Goal: Transaction & Acquisition: Purchase product/service

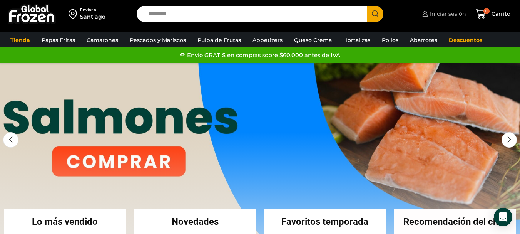
click at [441, 13] on span "Iniciar sesión" at bounding box center [447, 14] width 38 height 8
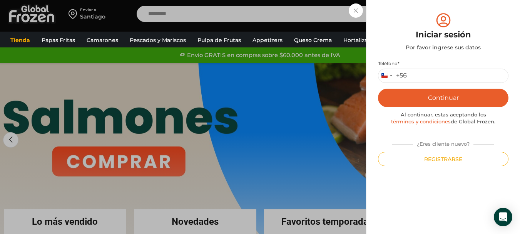
drag, startPoint x: 436, startPoint y: 67, endPoint x: 436, endPoint y: 79, distance: 12.0
click at [436, 67] on p "Teléfono * Chile +56 +56 Argentina +54 Chile +56" at bounding box center [443, 71] width 130 height 22
click at [436, 79] on input "Teléfono *" at bounding box center [443, 76] width 130 height 14
type input "*********"
click at [378, 89] on button "Continuar" at bounding box center [443, 98] width 130 height 18
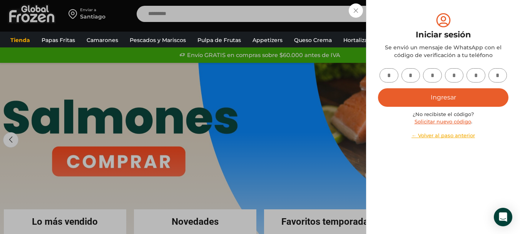
click at [391, 75] on input "text" at bounding box center [389, 75] width 19 height 14
type input "*"
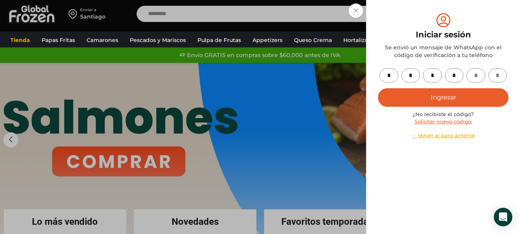
type input "*"
click at [378, 88] on button "Ingresar" at bounding box center [443, 97] width 130 height 18
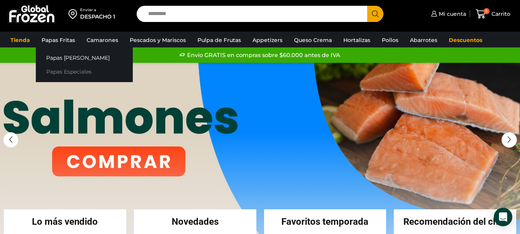
click at [69, 71] on link "Papas Especiales" at bounding box center [84, 72] width 97 height 14
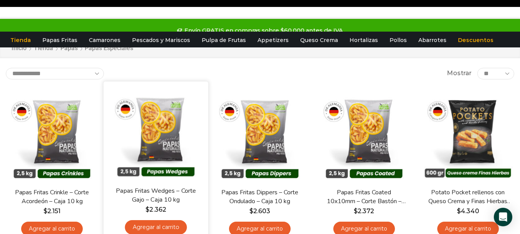
scroll to position [38, 0]
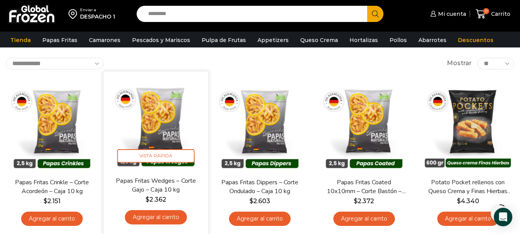
click at [178, 219] on link "Agregar al carrito" at bounding box center [156, 217] width 62 height 14
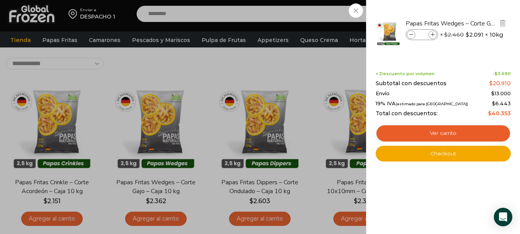
click at [430, 34] on span at bounding box center [432, 34] width 8 height 8
click at [432, 34] on icon at bounding box center [433, 35] width 4 height 4
type input "*"
click at [474, 23] on div "1 Carrito 1 1 Shopping Cart *" at bounding box center [493, 14] width 38 height 18
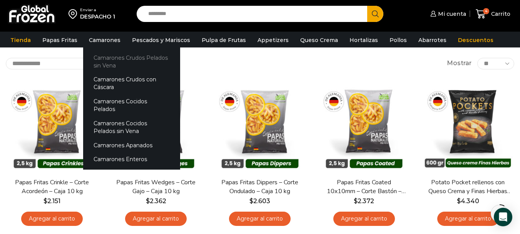
click at [123, 62] on link "Camarones Crudos Pelados sin Vena" at bounding box center [131, 61] width 97 height 22
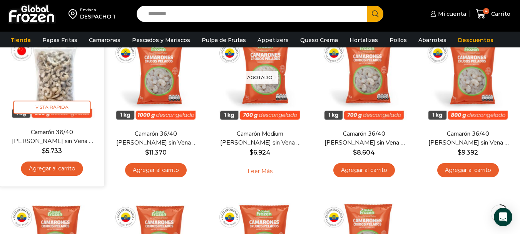
scroll to position [115, 0]
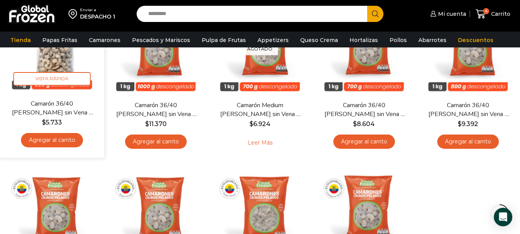
click at [65, 134] on link "Agregar al carrito" at bounding box center [52, 140] width 62 height 14
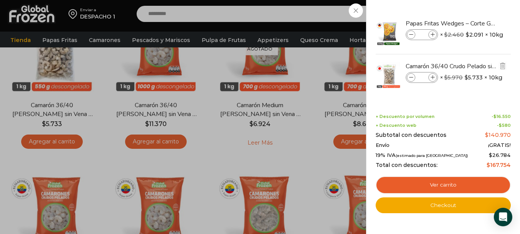
click at [433, 78] on icon at bounding box center [433, 77] width 4 height 4
type input "*"
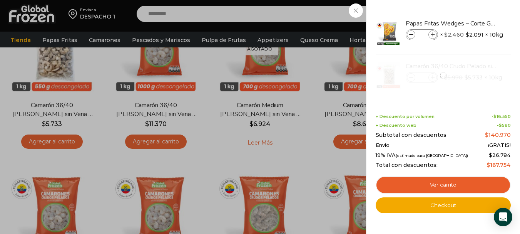
click at [474, 23] on div "5 Carrito 5 5 Shopping Cart *" at bounding box center [493, 14] width 38 height 18
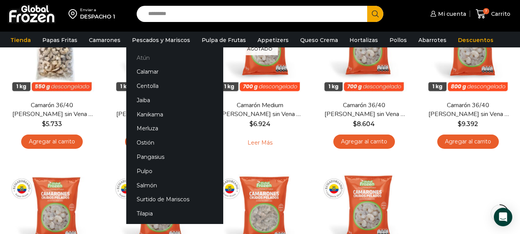
click at [150, 57] on link "Atún" at bounding box center [174, 57] width 97 height 14
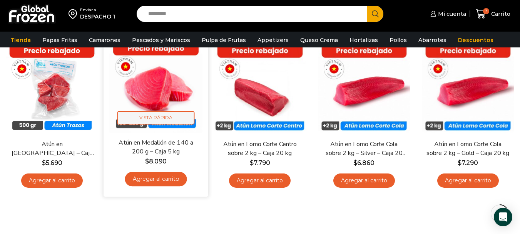
scroll to position [77, 0]
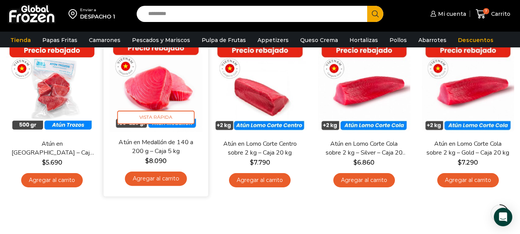
click at [171, 179] on link "Agregar al carrito" at bounding box center [156, 178] width 62 height 14
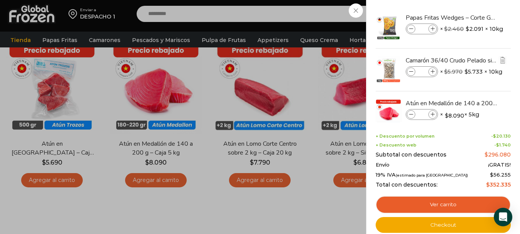
scroll to position [23, 0]
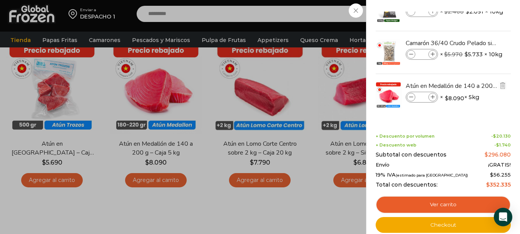
click at [433, 96] on icon at bounding box center [433, 97] width 4 height 4
type input "*"
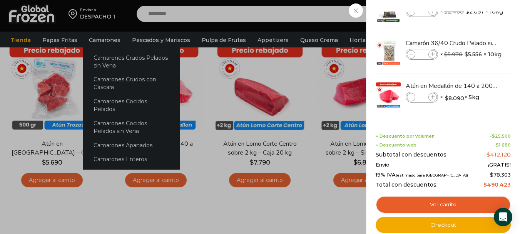
click at [474, 23] on div "11 Carrito 11 11 Shopping Cart" at bounding box center [493, 14] width 38 height 18
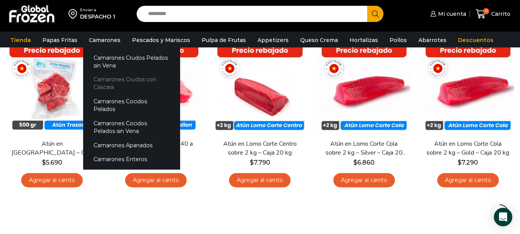
click at [135, 84] on link "Camarones Crudos con Cáscara" at bounding box center [131, 83] width 97 height 22
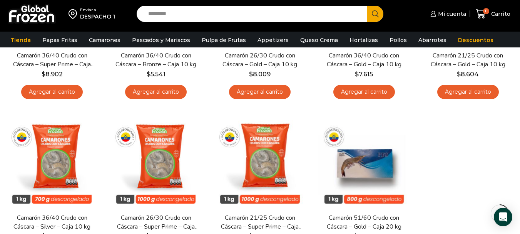
scroll to position [215, 0]
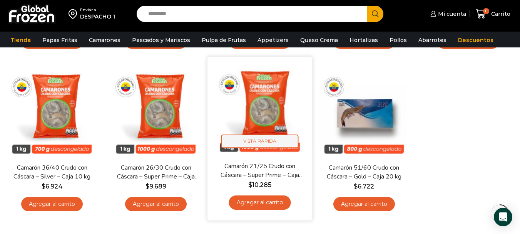
click at [272, 142] on span "Vista Rápida" at bounding box center [259, 140] width 77 height 13
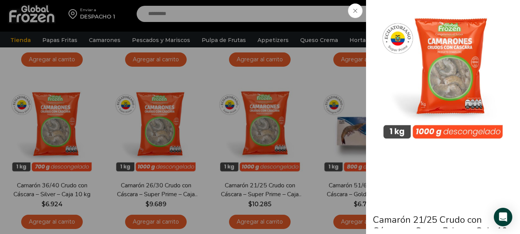
scroll to position [184, 0]
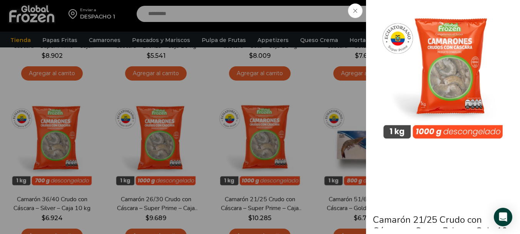
click at [357, 10] on icon at bounding box center [355, 11] width 4 height 4
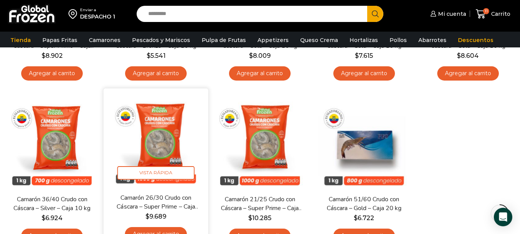
click at [124, 148] on img at bounding box center [155, 140] width 93 height 93
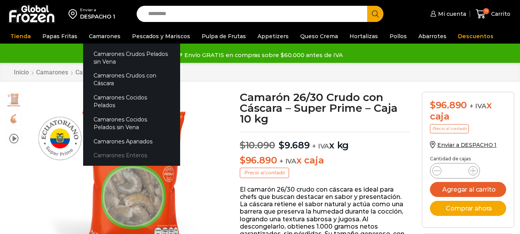
click at [105, 148] on link "Camarones Enteros" at bounding box center [131, 155] width 97 height 14
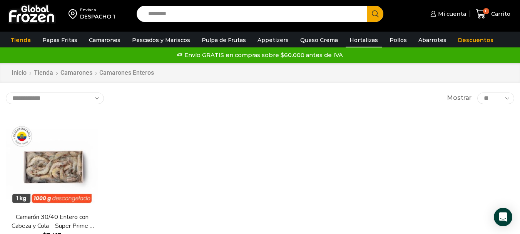
click at [361, 43] on link "Hortalizas" at bounding box center [364, 40] width 36 height 15
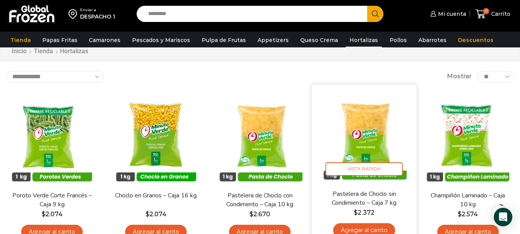
scroll to position [77, 0]
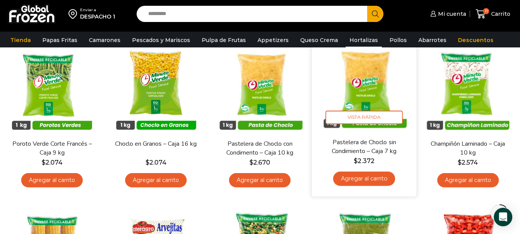
click at [391, 182] on link "Agregar al carrito" at bounding box center [364, 178] width 62 height 14
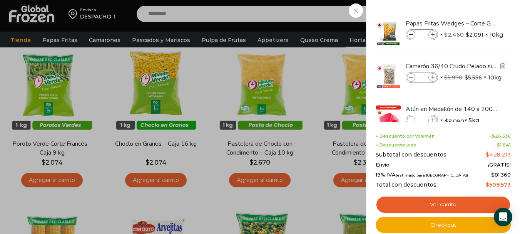
scroll to position [66, 0]
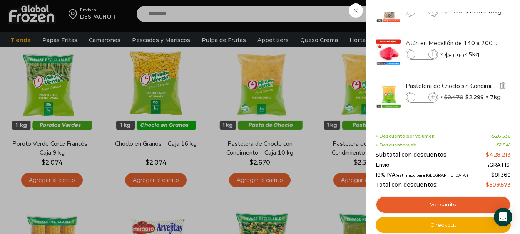
click at [431, 96] on icon at bounding box center [433, 97] width 4 height 4
type input "*"
click at [474, 23] on div "12 Carrito 12 12 Shopping Cart *" at bounding box center [493, 14] width 38 height 18
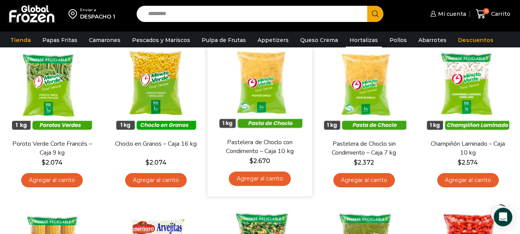
scroll to position [38, 0]
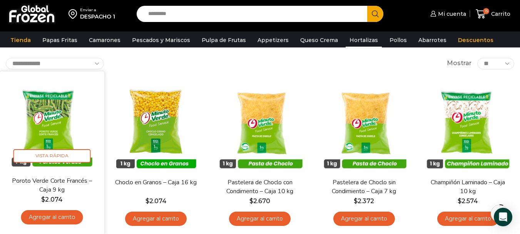
click at [69, 217] on link "Agregar al carrito" at bounding box center [52, 217] width 62 height 14
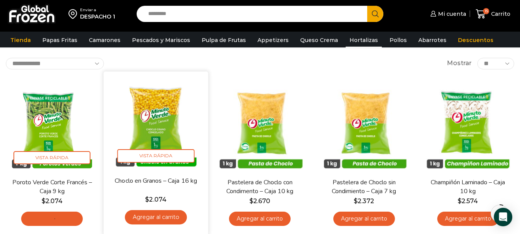
click at [163, 217] on link "Agregar al carrito" at bounding box center [156, 217] width 62 height 14
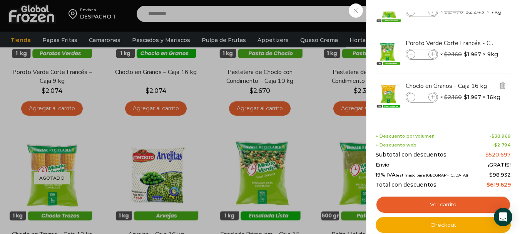
scroll to position [187, 0]
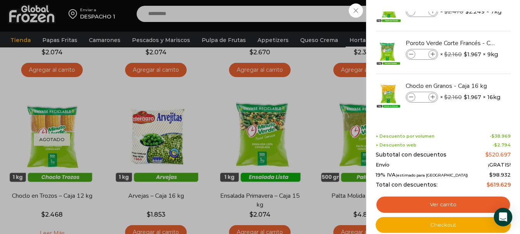
click at [474, 23] on div "17 Carrito 17 17 Shopping Cart *" at bounding box center [493, 14] width 38 height 18
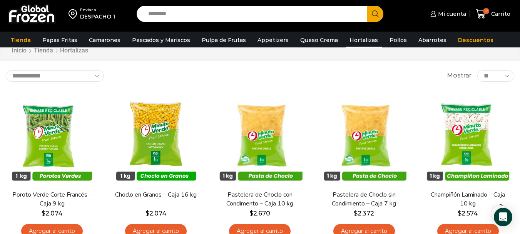
scroll to position [0, 0]
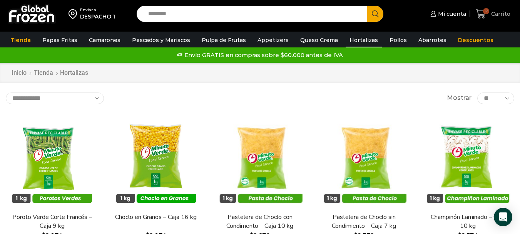
click at [484, 13] on span "17" at bounding box center [486, 11] width 6 height 6
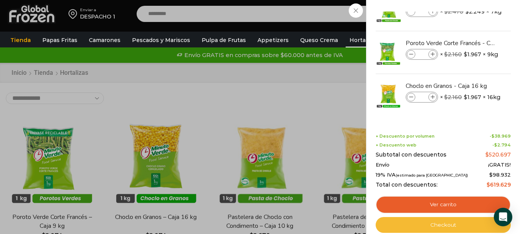
click at [457, 221] on link "Checkout" at bounding box center [443, 225] width 135 height 16
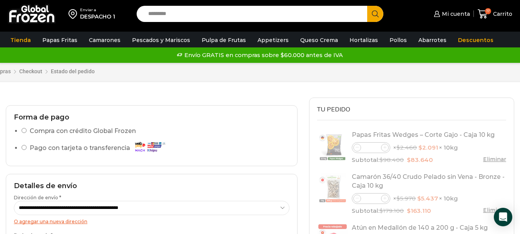
select select "*"
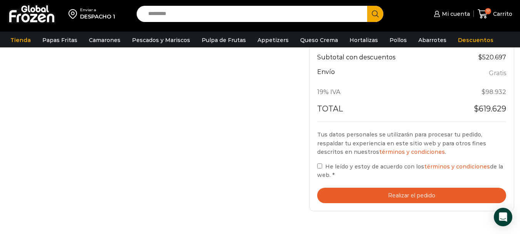
scroll to position [385, 0]
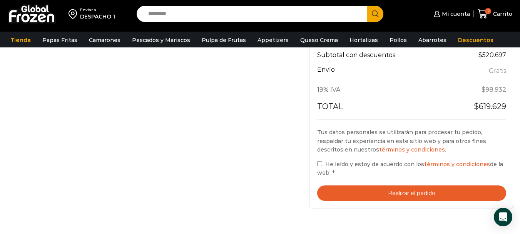
click at [324, 164] on label "He leído y estoy de acuerdo con los términos y condiciones de la web. *" at bounding box center [411, 168] width 189 height 18
click at [368, 185] on button "Realizar el pedido" at bounding box center [411, 193] width 189 height 16
